Goal: Information Seeking & Learning: Learn about a topic

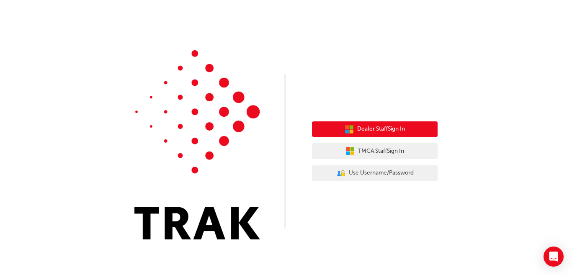
click at [406, 126] on button "Dealer Staff Sign In" at bounding box center [375, 129] width 126 height 16
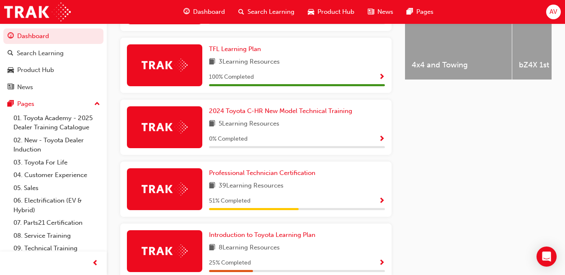
scroll to position [413, 0]
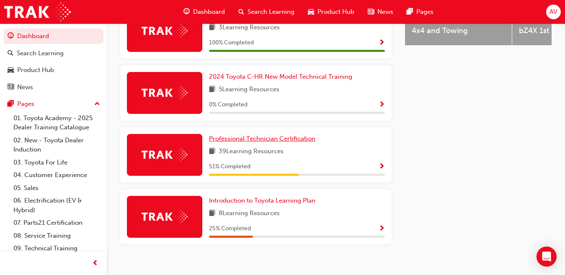
click at [291, 142] on span "Professional Technician Certification" at bounding box center [262, 139] width 106 height 8
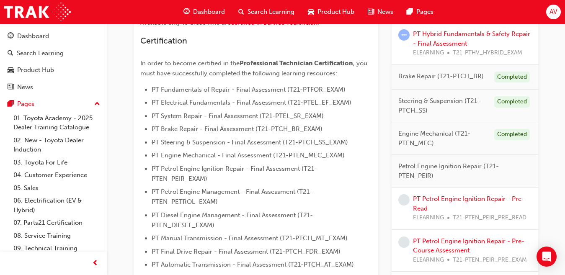
scroll to position [206, 0]
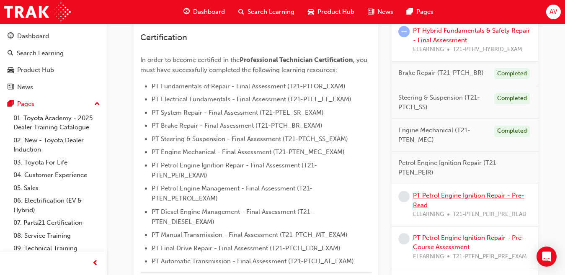
click at [502, 199] on link "PT Petrol Engine Ignition Repair - Pre-Read" at bounding box center [468, 200] width 111 height 17
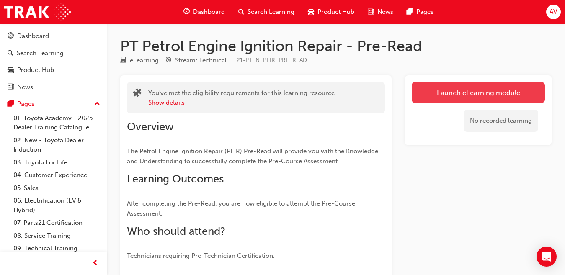
click at [422, 90] on link "Launch eLearning module" at bounding box center [478, 92] width 133 height 21
